Goal: Browse casually: Explore the website without a specific task or goal

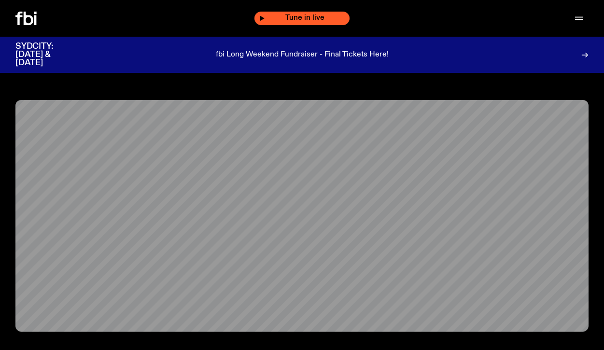
click at [332, 21] on span "Tune in live" at bounding box center [305, 17] width 80 height 7
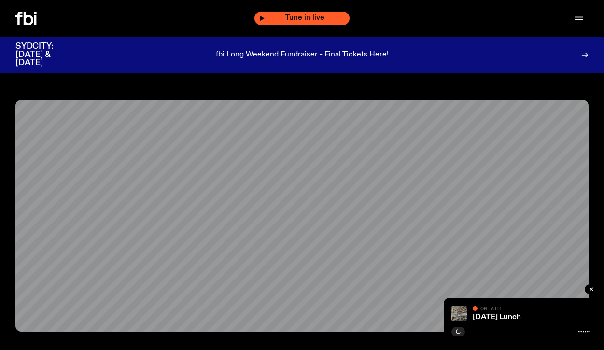
click at [260, 18] on icon "button" at bounding box center [262, 18] width 4 height 5
click at [255, 18] on div "Tune in live" at bounding box center [301, 19] width 95 height 14
click at [25, 22] on icon at bounding box center [29, 19] width 10 height 14
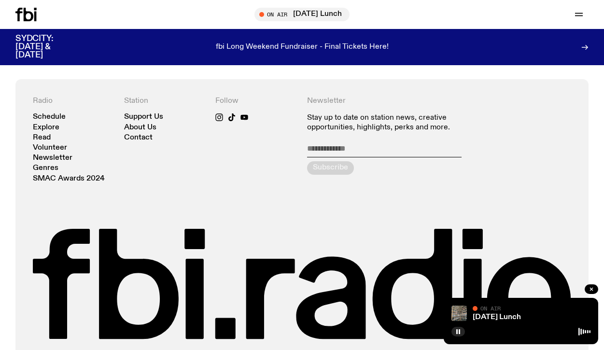
scroll to position [1952, 0]
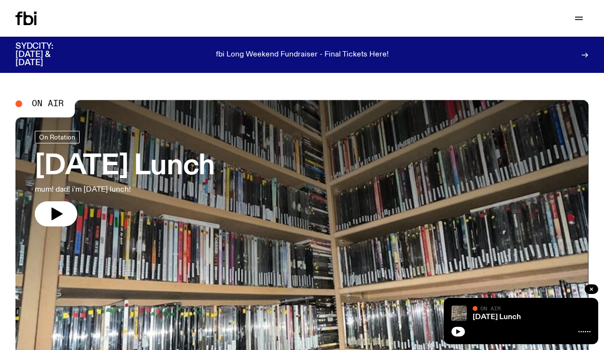
click at [567, 55] on div at bounding box center [558, 54] width 62 height 25
